Goal: Find specific page/section: Find specific page/section

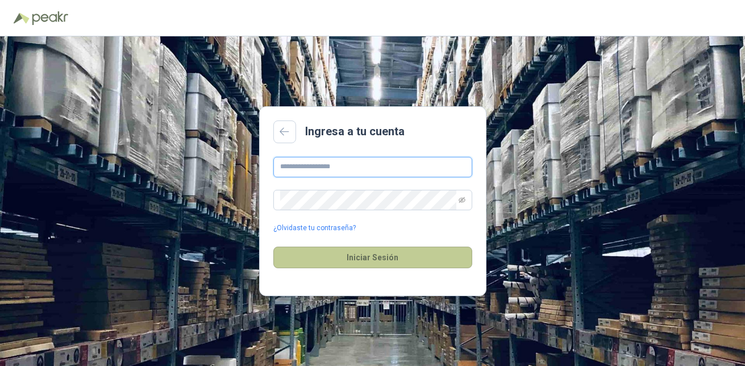
type input "**********"
click at [379, 264] on button "Iniciar Sesión" at bounding box center [372, 257] width 199 height 22
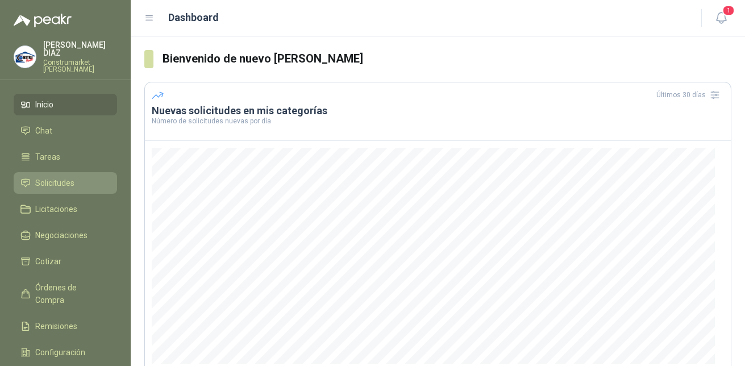
click at [65, 177] on span "Solicitudes" at bounding box center [54, 183] width 39 height 12
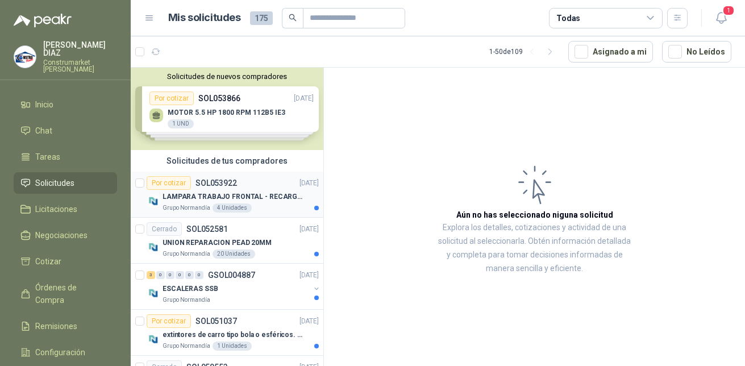
click at [190, 197] on p "LAMPARA TRABAJO FRONTAL - RECARGABLE" at bounding box center [232, 196] width 141 height 11
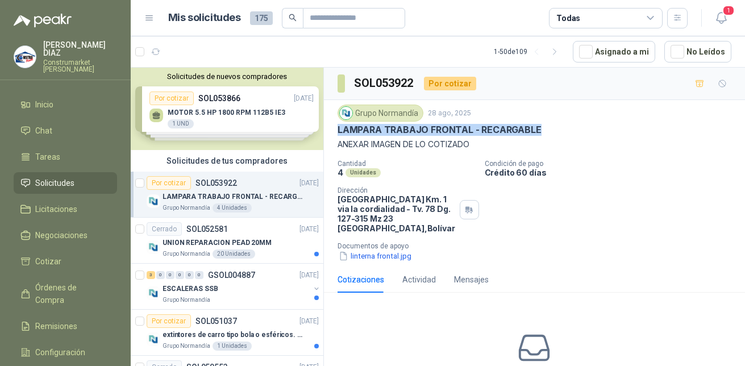
drag, startPoint x: 336, startPoint y: 131, endPoint x: 547, endPoint y: 129, distance: 211.3
click at [547, 129] on div "Grupo [PERSON_NAME] [DATE] LAMPARA TRABAJO FRONTAL - RECARGABLE ANEXAR IMAGEN D…" at bounding box center [534, 183] width 421 height 166
copy p "LAMPARA TRABAJO FRONTAL - RECARGABLE"
